Goal: Transaction & Acquisition: Purchase product/service

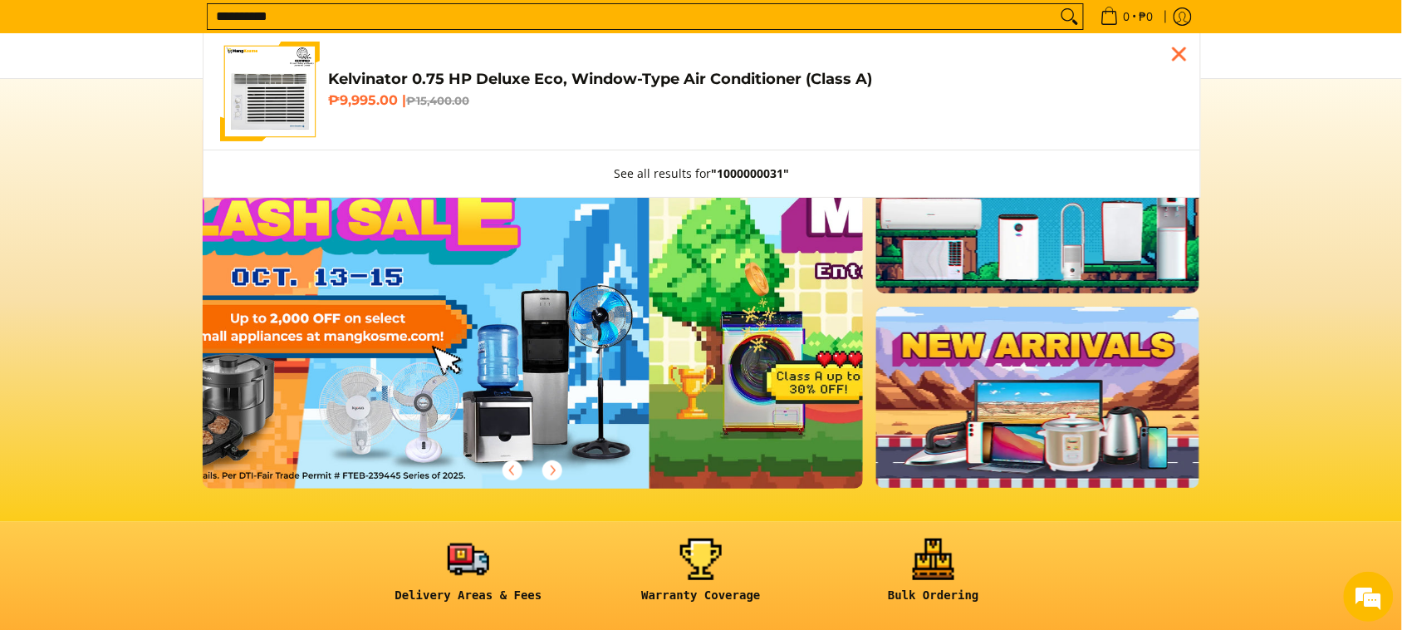
scroll to position [0, 660]
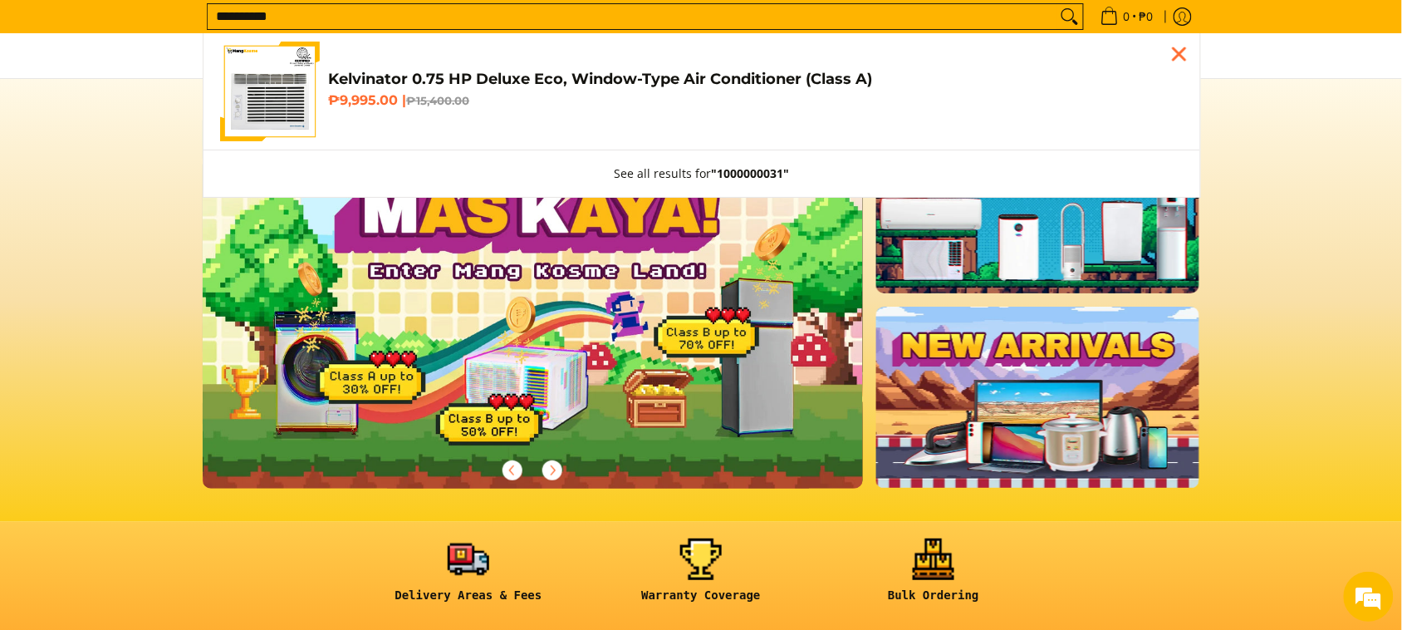
type input "**********"
click at [432, 77] on h4 "Kelvinator 0.75 HP Deluxe Eco, Window-Type Air Conditioner (Class A)" at bounding box center [756, 79] width 856 height 19
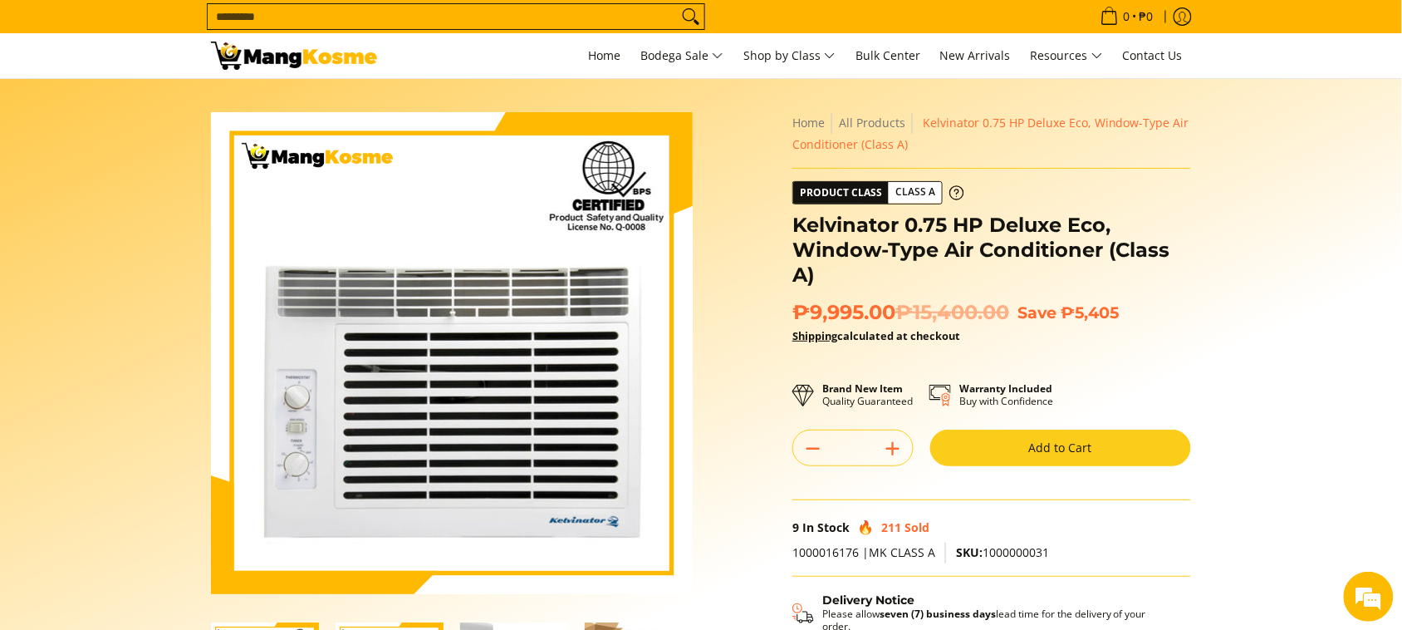
click at [1111, 454] on button "Add to Cart" at bounding box center [1060, 447] width 261 height 37
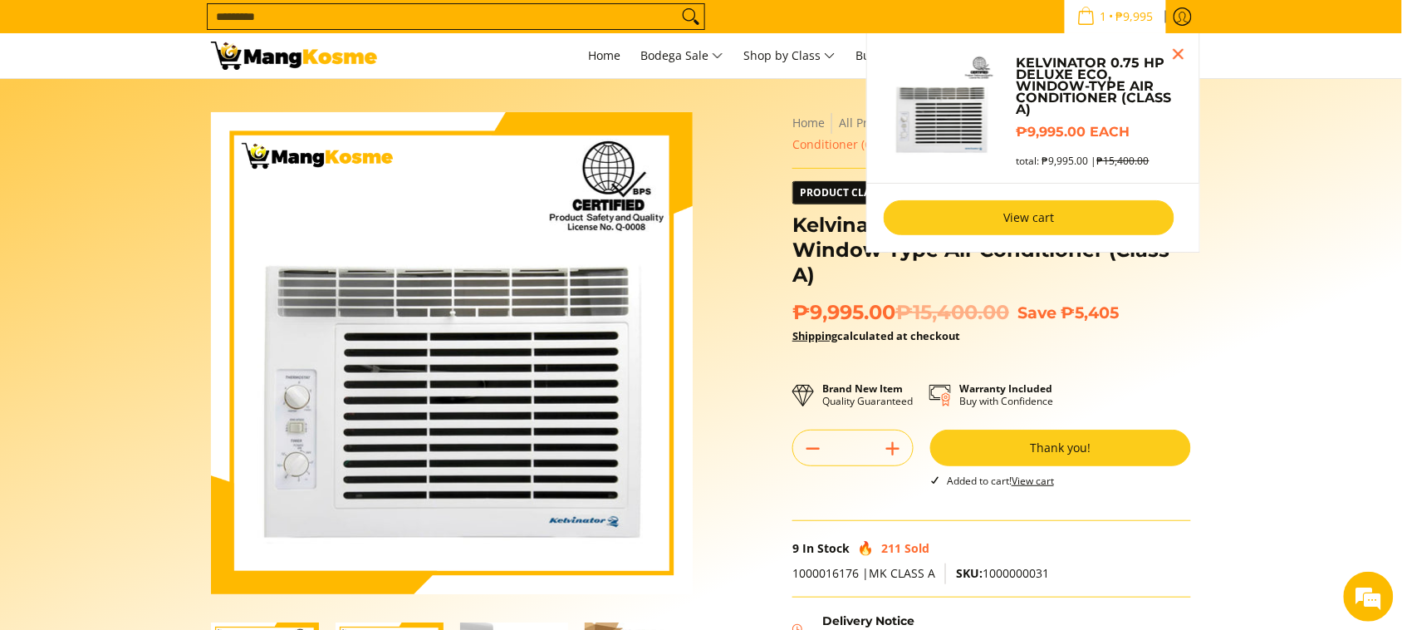
click at [1063, 205] on link "View cart" at bounding box center [1029, 217] width 291 height 35
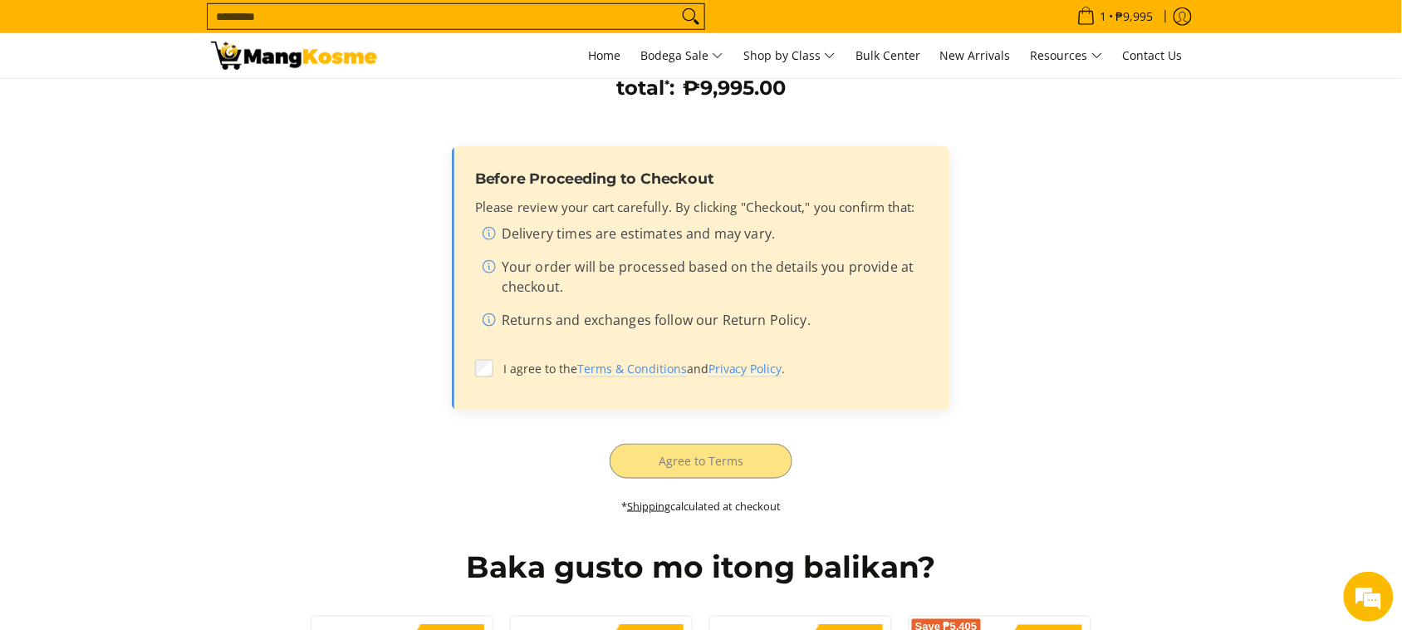
scroll to position [415, 0]
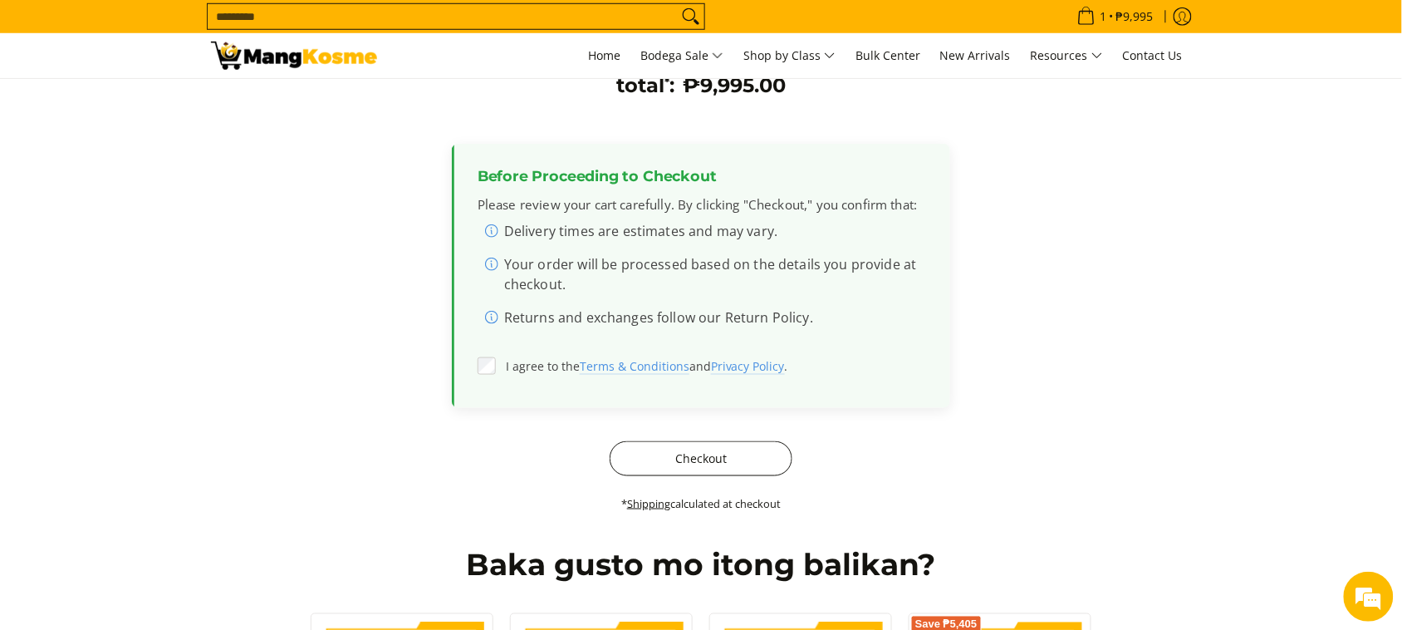
click at [650, 459] on button "Checkout" at bounding box center [701, 458] width 183 height 35
